Goal: Task Accomplishment & Management: Complete application form

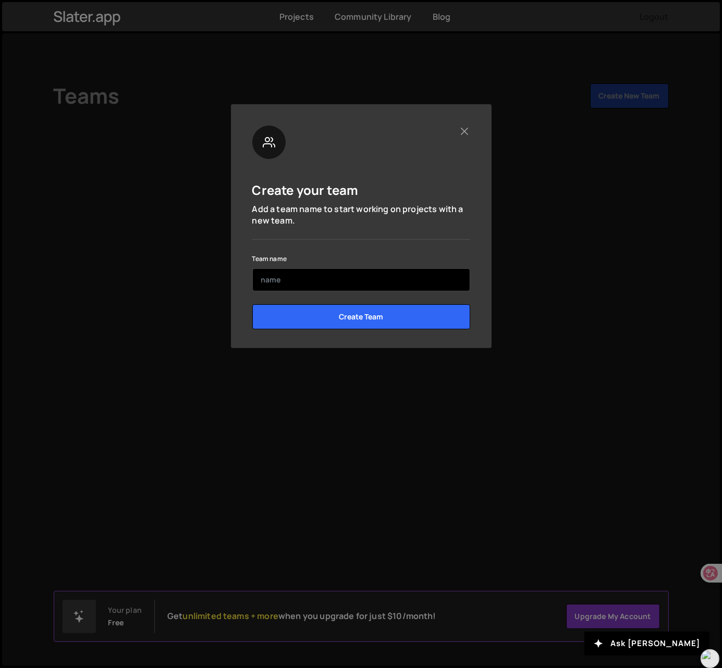
click at [327, 286] on input "text" at bounding box center [361, 279] width 218 height 23
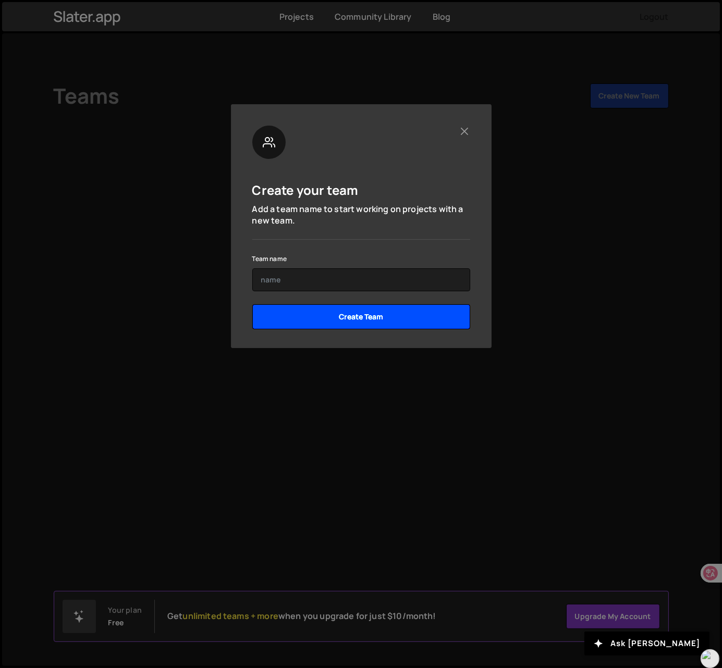
click at [329, 319] on input "Create Team" at bounding box center [361, 316] width 218 height 25
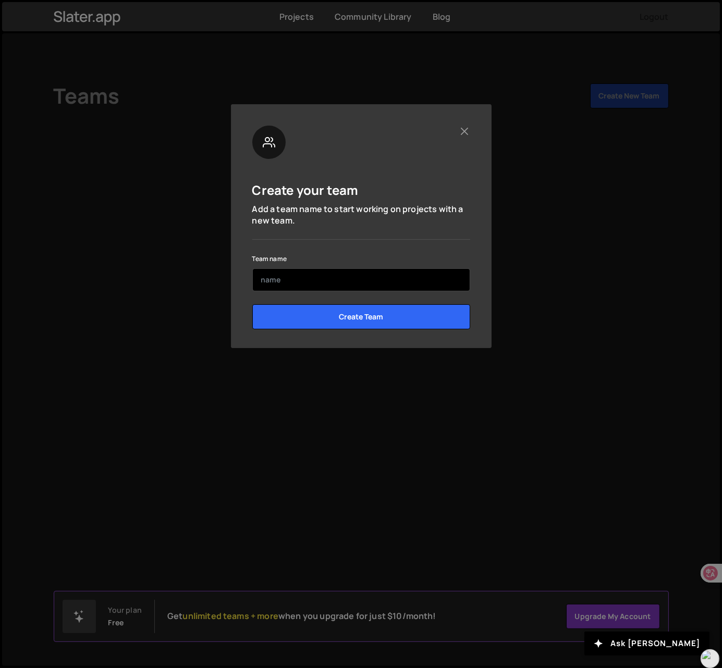
click at [320, 286] on input "text" at bounding box center [361, 279] width 218 height 23
type input "231"
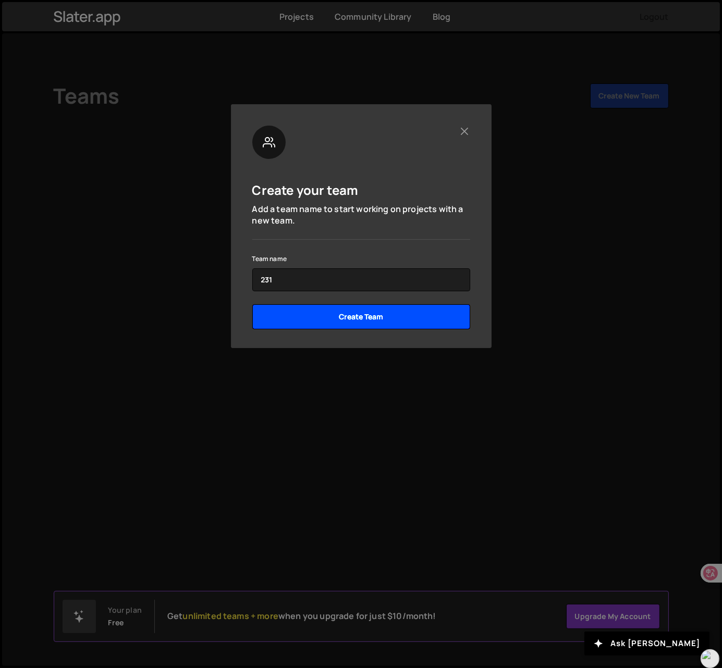
click at [318, 325] on input "Create Team" at bounding box center [361, 316] width 218 height 25
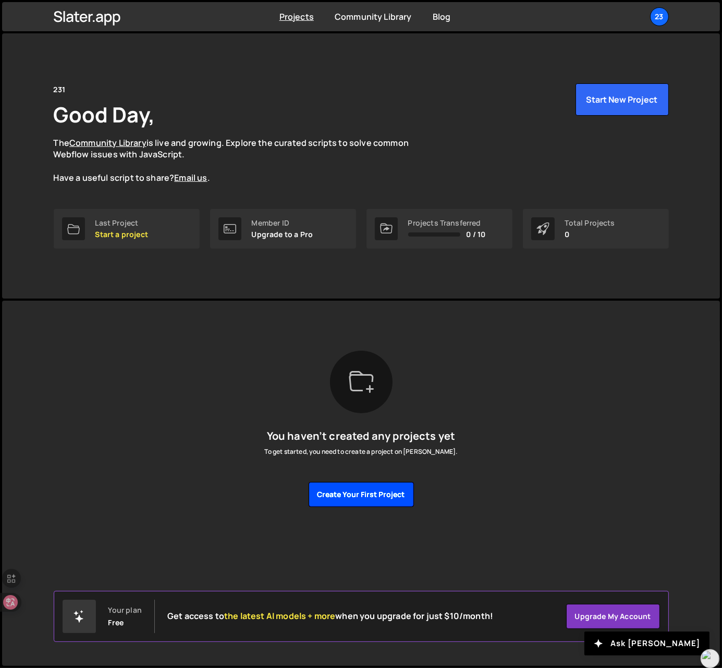
click at [345, 494] on button "Create your first project" at bounding box center [361, 494] width 105 height 25
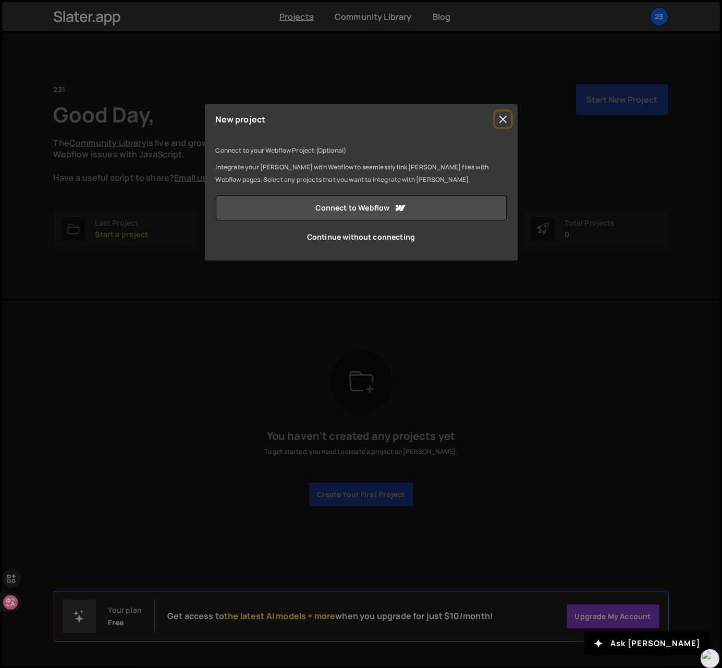
click at [509, 113] on button "Close" at bounding box center [503, 120] width 16 height 16
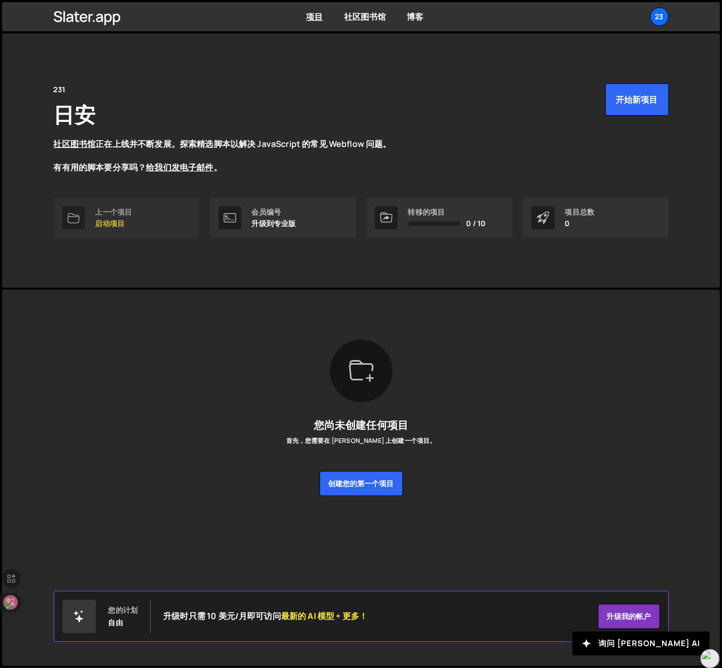
click at [117, 205] on link "上一个项目 启动项目" at bounding box center [127, 218] width 146 height 40
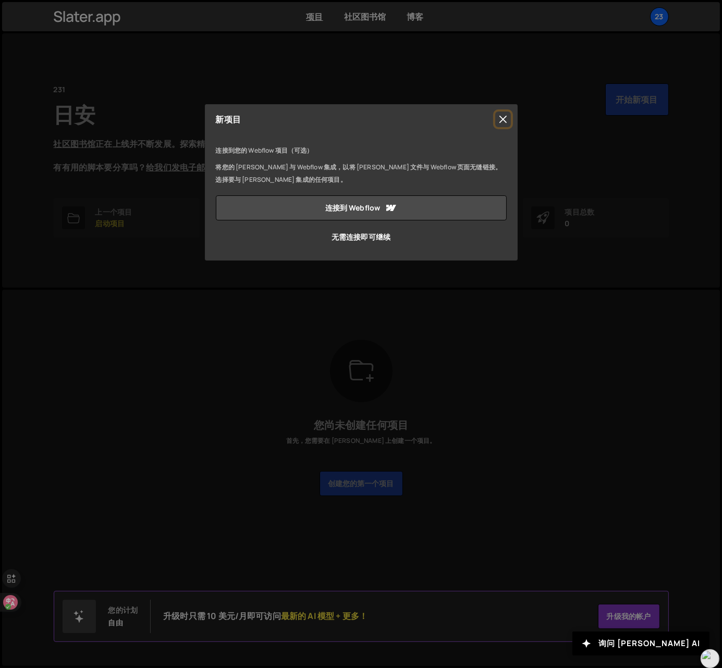
click at [507, 116] on button "Close" at bounding box center [503, 120] width 16 height 16
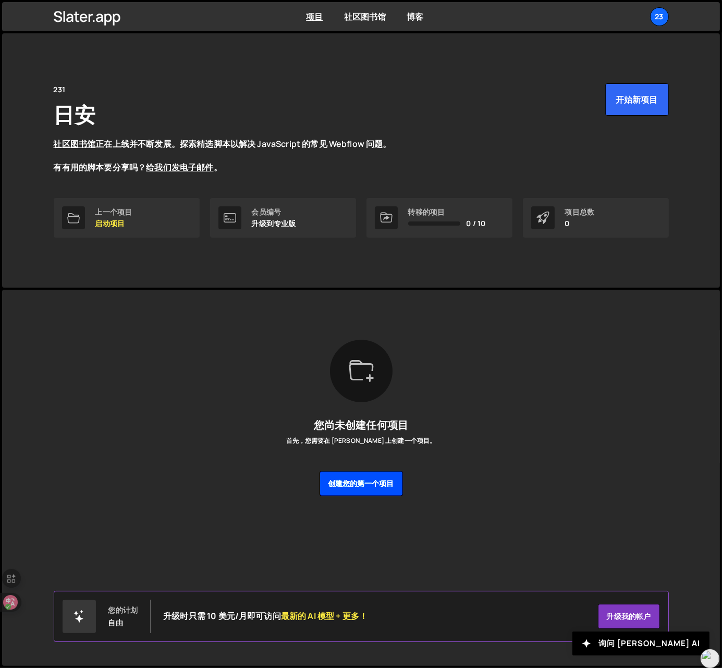
click at [350, 479] on font "创建您的第一个项目" at bounding box center [361, 484] width 66 height 10
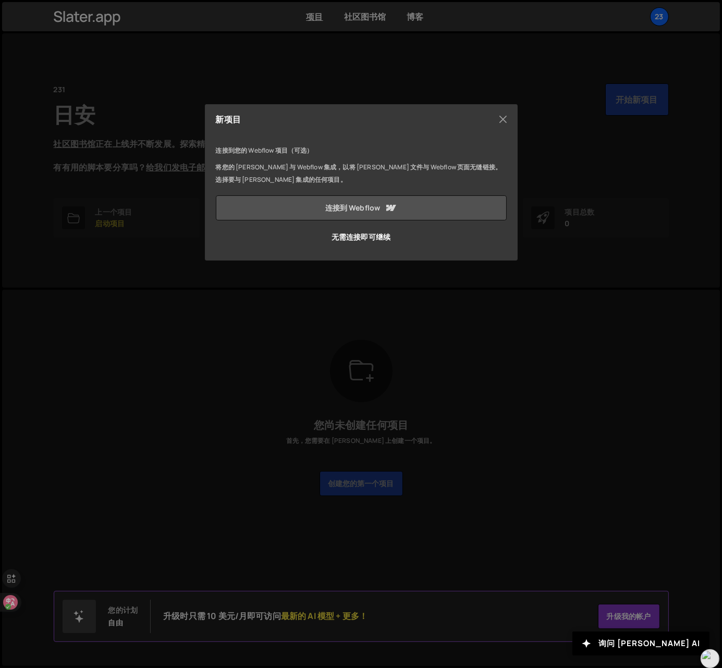
click at [386, 205] on icon at bounding box center [391, 208] width 10 height 6
